Goal: Information Seeking & Learning: Understand process/instructions

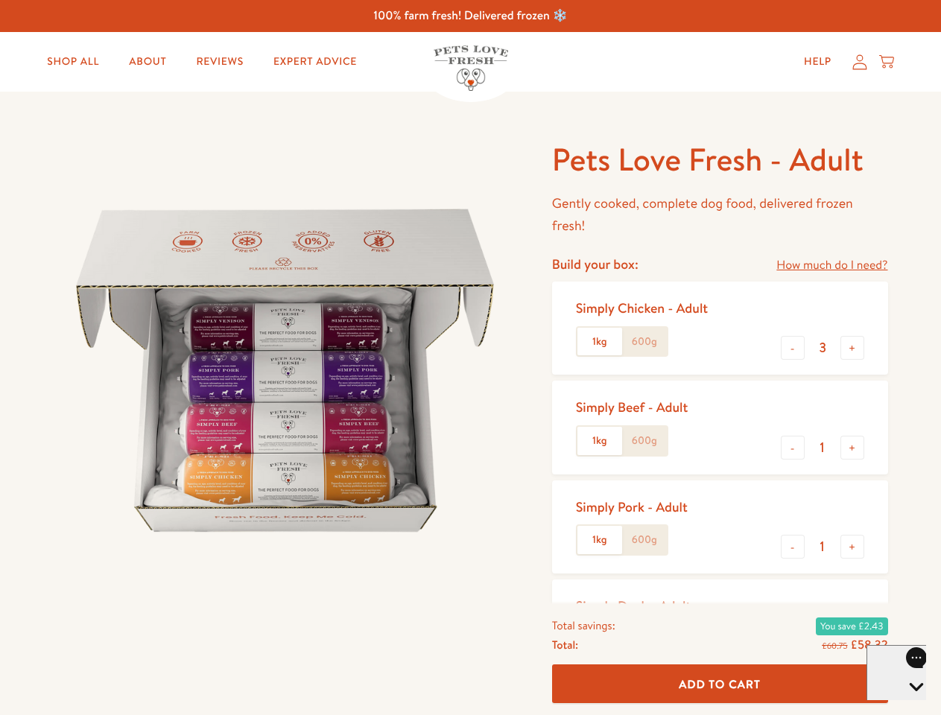
click at [470, 357] on img at bounding box center [285, 370] width 462 height 462
click at [831, 265] on link "How much do I need?" at bounding box center [831, 265] width 111 height 20
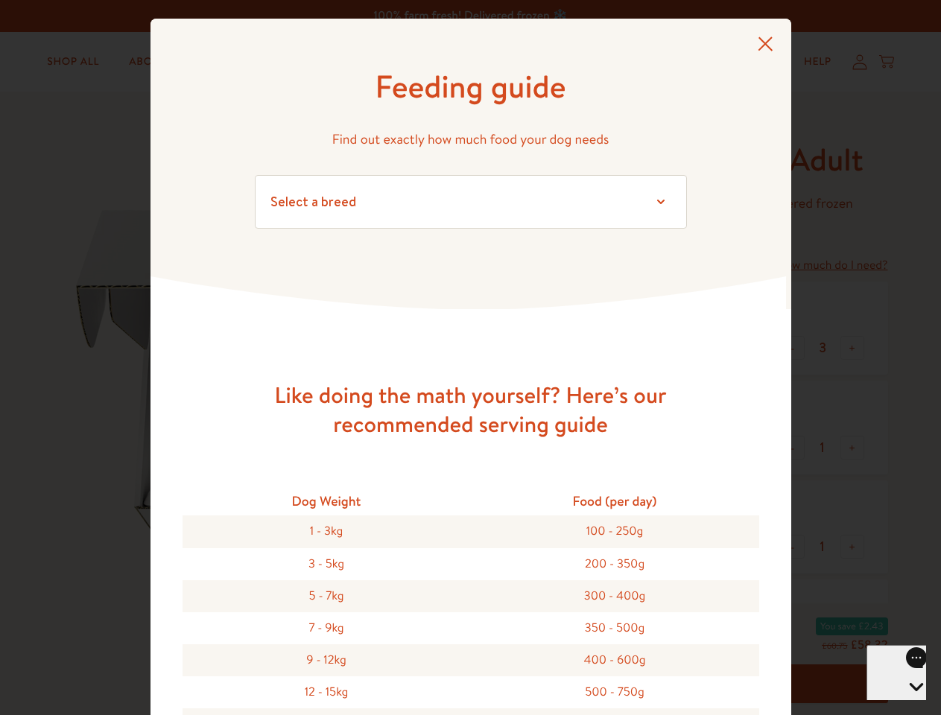
click at [792, 348] on div "Feeding guide Find out exactly how much food your dog needs Select a breed Affe…" at bounding box center [470, 357] width 941 height 715
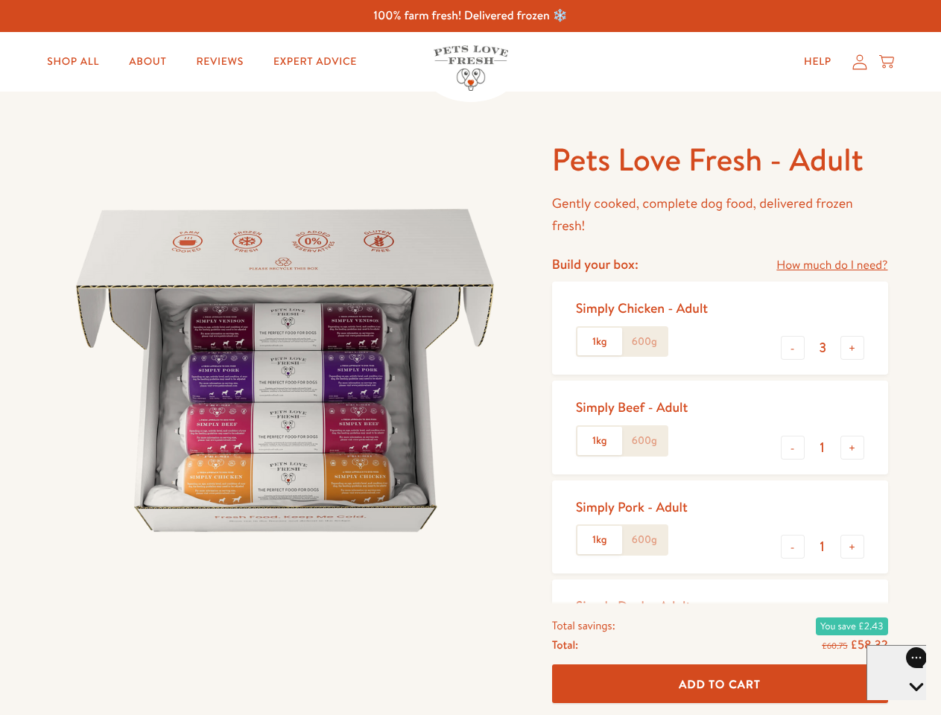
click at [852, 348] on button "+" at bounding box center [852, 348] width 24 height 24
type input "4"
click at [792, 448] on button "-" at bounding box center [792, 448] width 24 height 24
click at [852, 448] on button "+" at bounding box center [852, 448] width 24 height 24
type input "1"
